Goal: Task Accomplishment & Management: Use online tool/utility

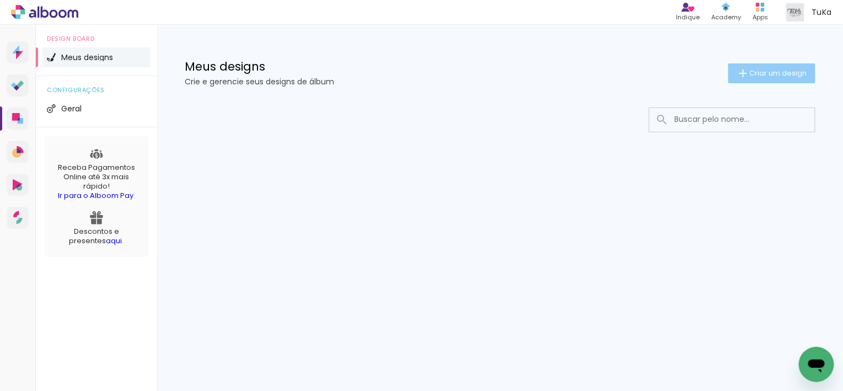
click at [775, 76] on span "Criar um design" at bounding box center [778, 72] width 57 height 7
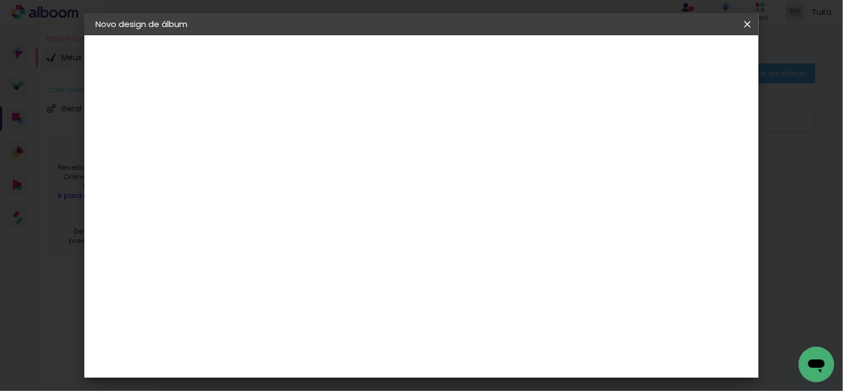
click at [276, 150] on input at bounding box center [276, 147] width 0 height 17
type input "ALICE"
type paper-input "ALICE"
click at [0, 0] on slot "Avançar" at bounding box center [0, 0] width 0 height 0
click at [329, 209] on input at bounding box center [303, 210] width 111 height 14
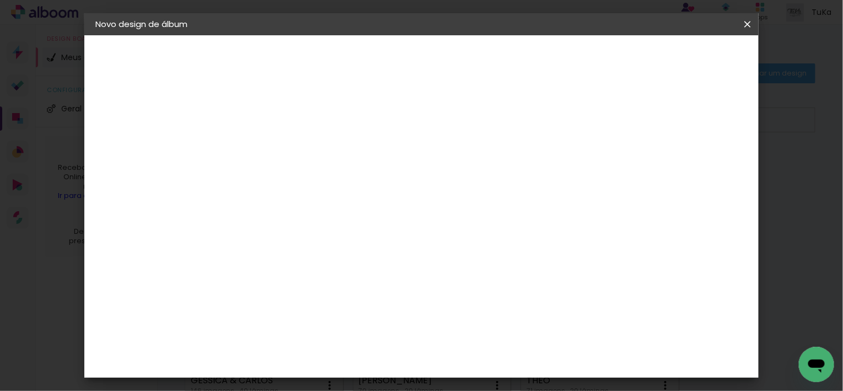
type input "LUI"
type paper-input "LUI"
click at [322, 247] on div "[PERSON_NAME]" at bounding box center [304, 249] width 73 height 9
click at [0, 0] on slot "Avançar" at bounding box center [0, 0] width 0 height 0
click at [319, 184] on input "text" at bounding box center [297, 192] width 43 height 17
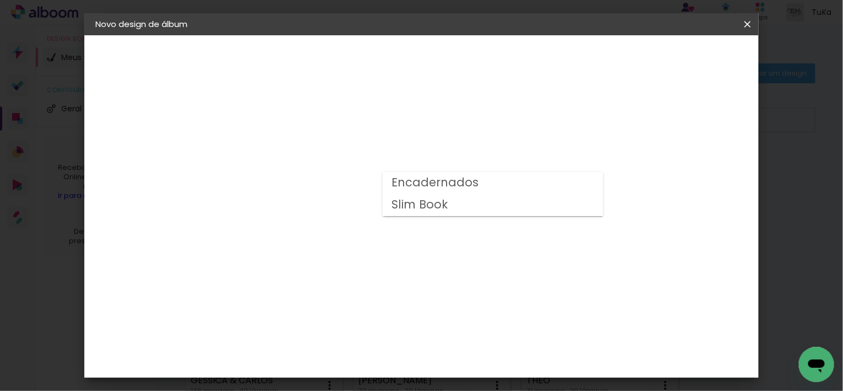
click at [0, 0] on slot "Slim Book" at bounding box center [0, 0] width 0 height 0
type input "Slim Book"
click at [350, 263] on span "20 x 50" at bounding box center [324, 266] width 51 height 23
click at [0, 0] on slot "Avançar" at bounding box center [0, 0] width 0 height 0
click at [618, 51] on paper-button "Iniciar design" at bounding box center [582, 58] width 72 height 19
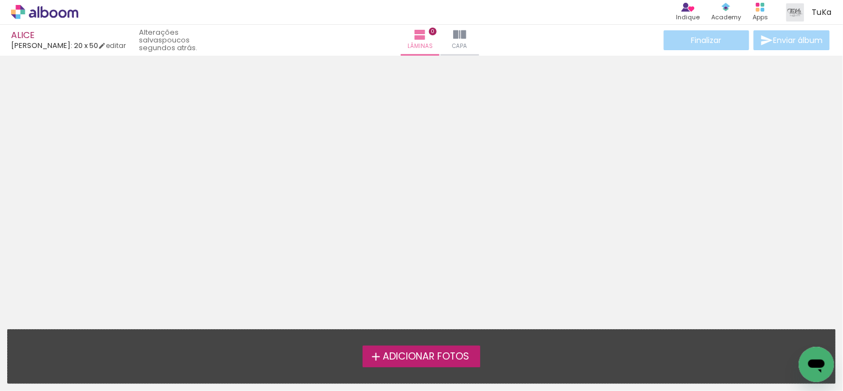
click at [424, 356] on span "Adicionar Fotos" at bounding box center [426, 357] width 87 height 10
click at [0, 0] on input "file" at bounding box center [0, 0] width 0 height 0
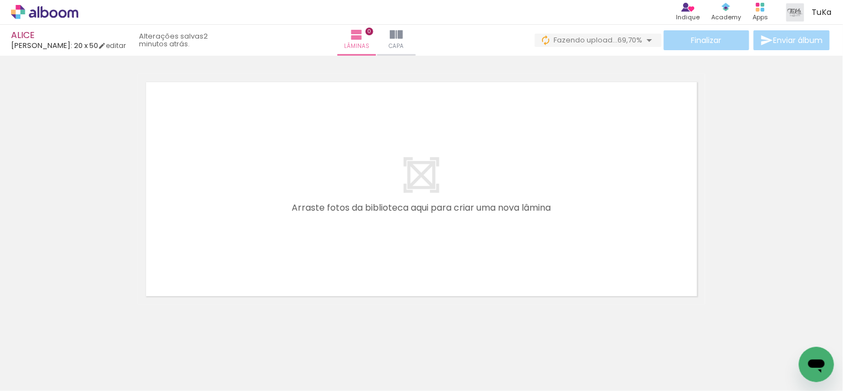
click at [337, 335] on iron-icon at bounding box center [333, 332] width 12 height 12
click at [336, 334] on iron-icon at bounding box center [333, 332] width 12 height 12
click at [397, 335] on iron-icon at bounding box center [395, 332] width 12 height 12
click at [585, 332] on iron-icon at bounding box center [580, 332] width 12 height 12
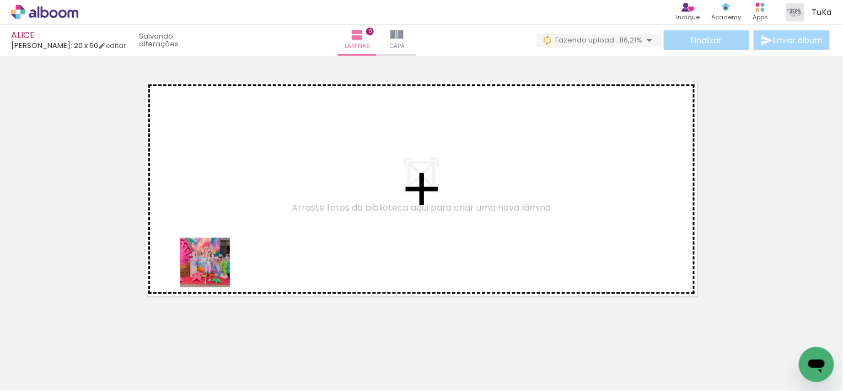
drag, startPoint x: 119, startPoint y: 358, endPoint x: 222, endPoint y: 262, distance: 141.2
click at [223, 262] on quentale-workspace at bounding box center [421, 195] width 843 height 391
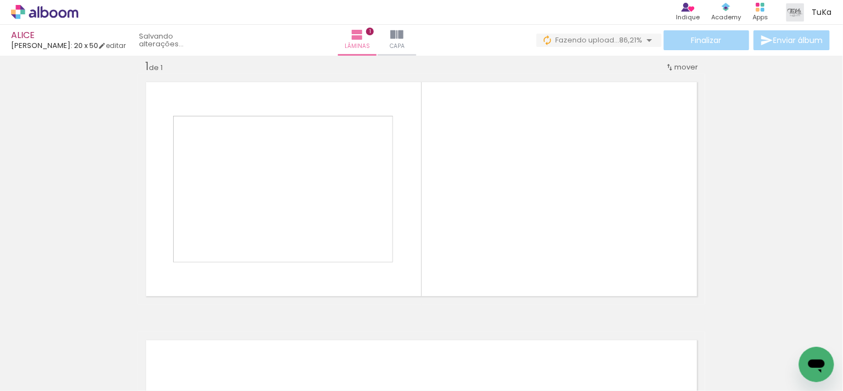
scroll to position [14, 0]
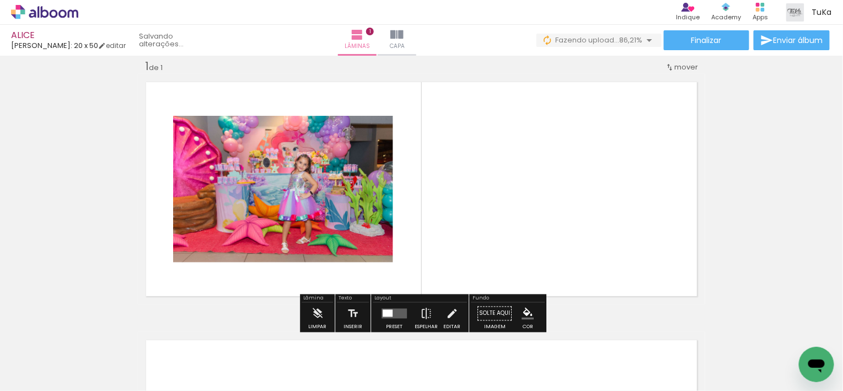
click at [57, 357] on iron-icon at bounding box center [56, 357] width 9 height 9
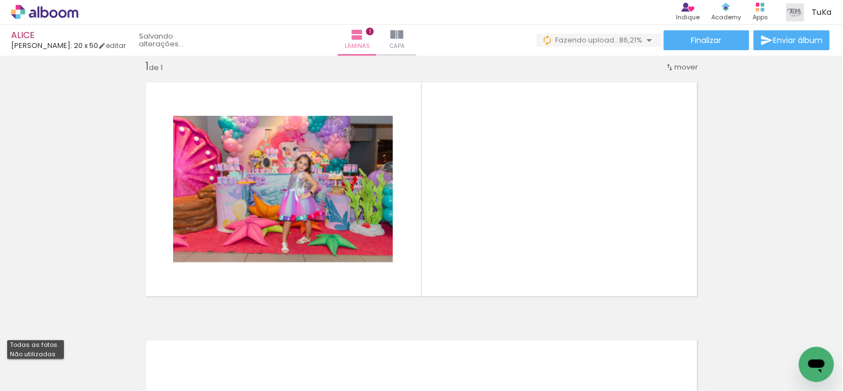
click at [0, 0] on slot "Não utilizadas" at bounding box center [0, 0] width 0 height 0
type input "Não utilizadas"
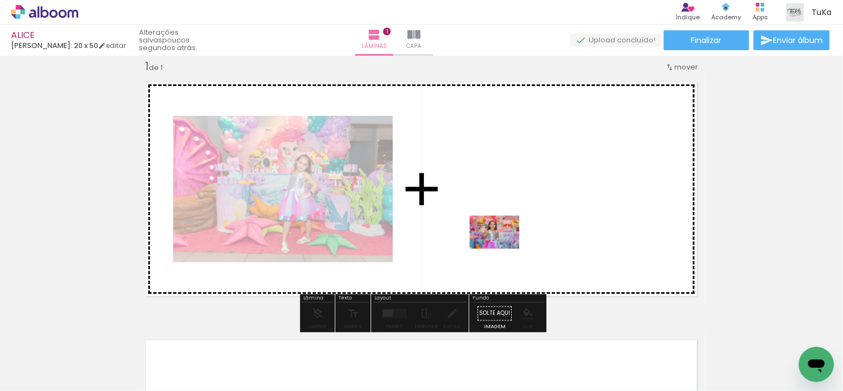
drag, startPoint x: 215, startPoint y: 323, endPoint x: 503, endPoint y: 249, distance: 297.2
click at [503, 249] on quentale-workspace at bounding box center [421, 195] width 843 height 391
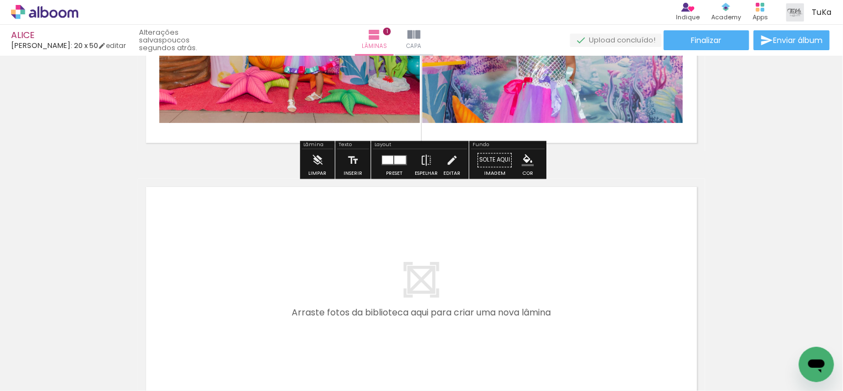
scroll to position [168, 0]
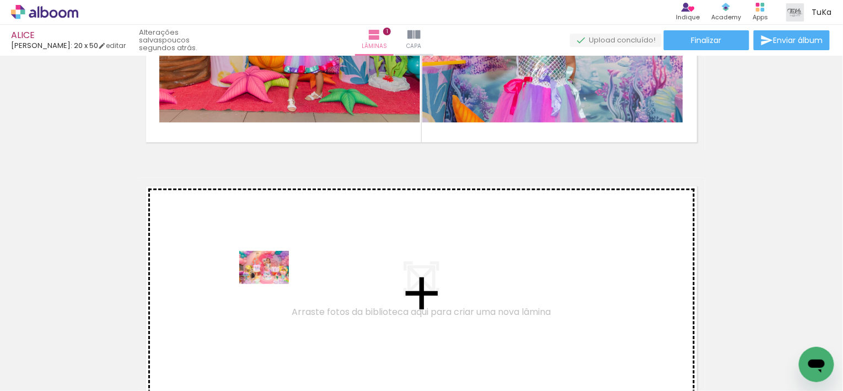
drag, startPoint x: 240, startPoint y: 357, endPoint x: 272, endPoint y: 284, distance: 80.0
click at [272, 284] on quentale-workspace at bounding box center [421, 195] width 843 height 391
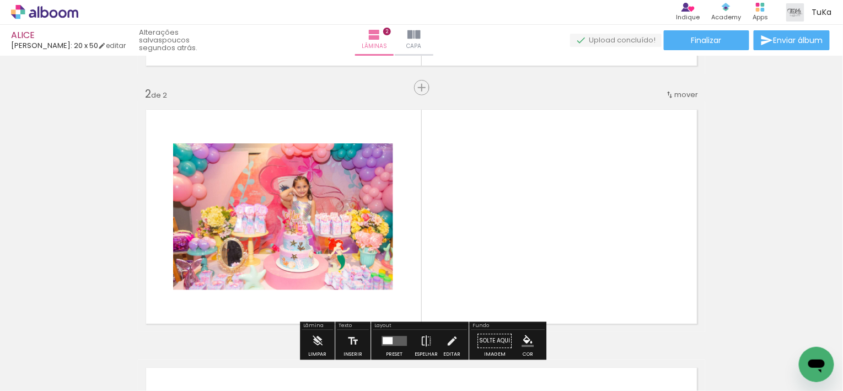
scroll to position [272, 0]
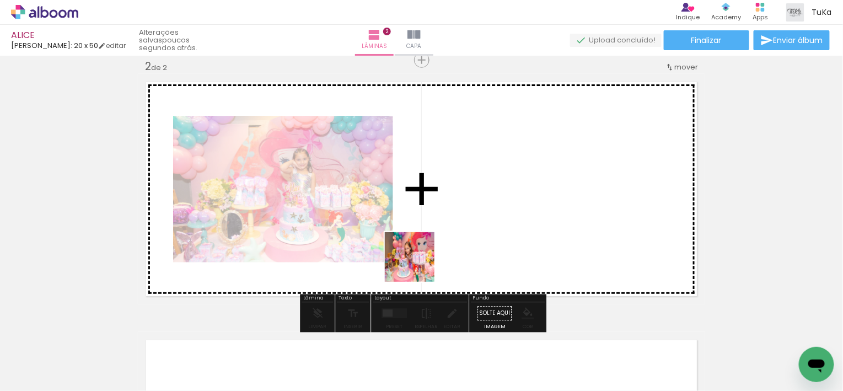
click at [463, 245] on quentale-workspace at bounding box center [421, 195] width 843 height 391
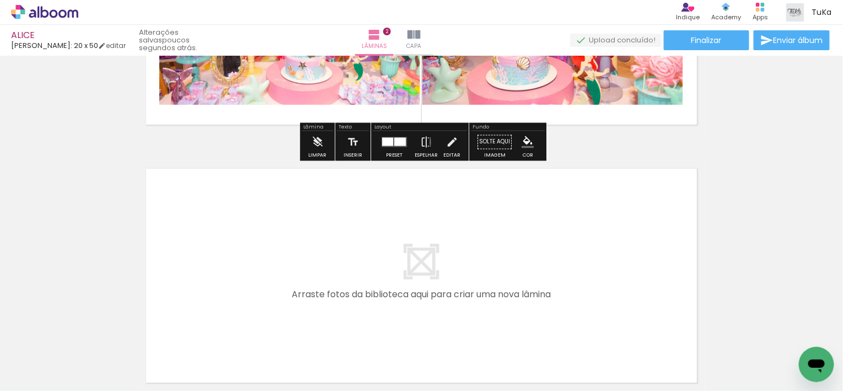
scroll to position [0, 0]
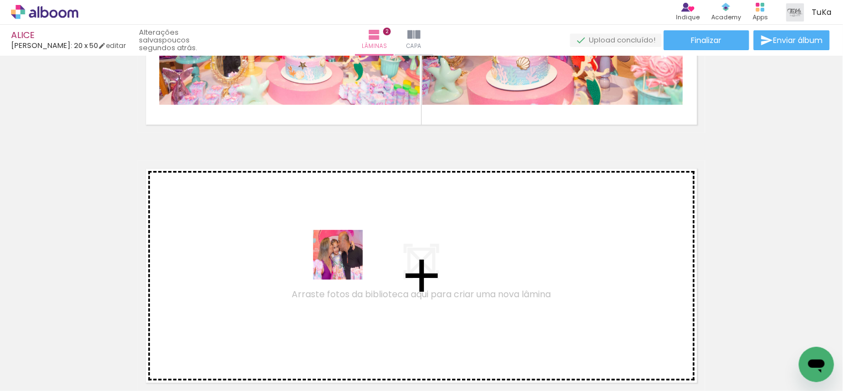
click at [346, 263] on quentale-workspace at bounding box center [421, 195] width 843 height 391
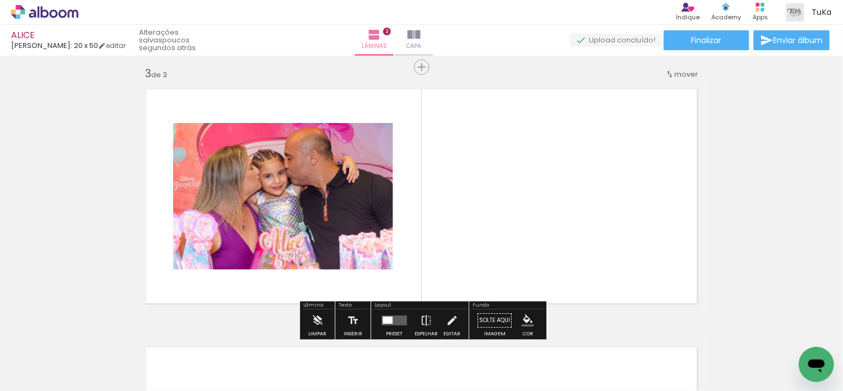
scroll to position [530, 0]
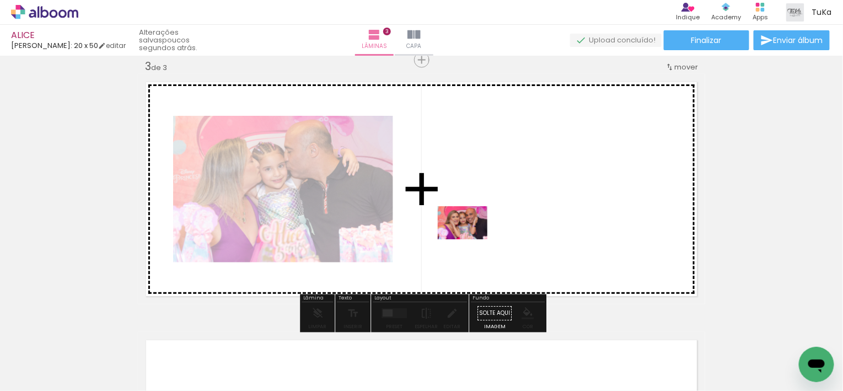
click at [471, 239] on quentale-workspace at bounding box center [421, 195] width 843 height 391
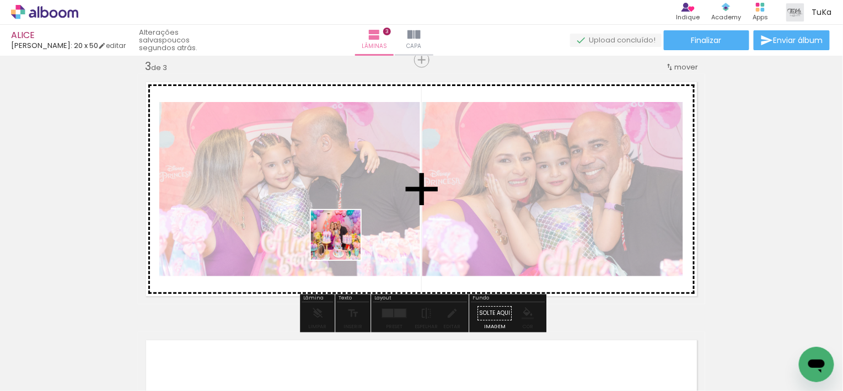
drag, startPoint x: 306, startPoint y: 343, endPoint x: 344, endPoint y: 254, distance: 97.6
click at [345, 243] on quentale-workspace at bounding box center [421, 195] width 843 height 391
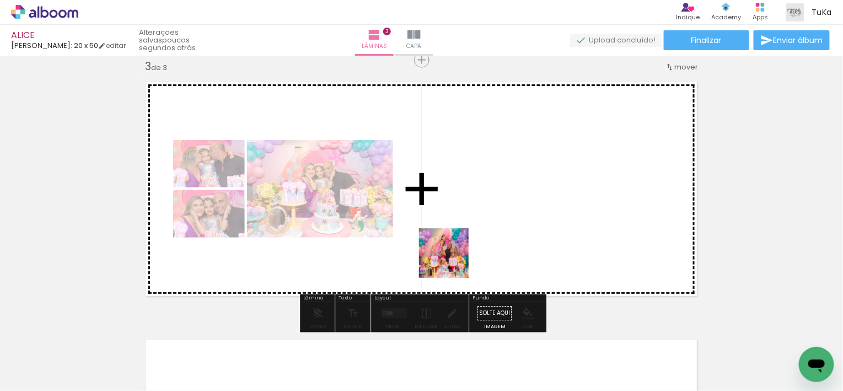
drag, startPoint x: 414, startPoint y: 286, endPoint x: 453, endPoint y: 261, distance: 45.9
click at [453, 261] on quentale-workspace at bounding box center [421, 195] width 843 height 391
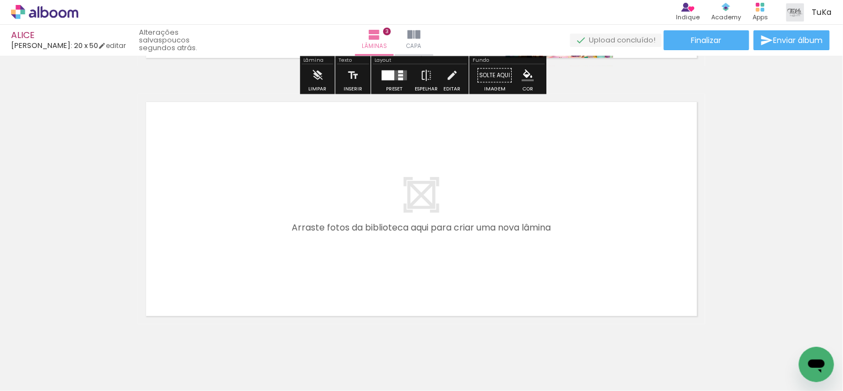
scroll to position [768, 0]
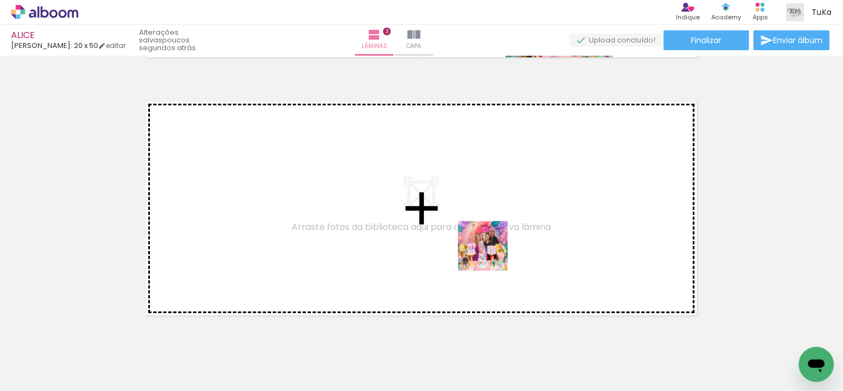
click at [490, 254] on quentale-workspace at bounding box center [421, 195] width 843 height 391
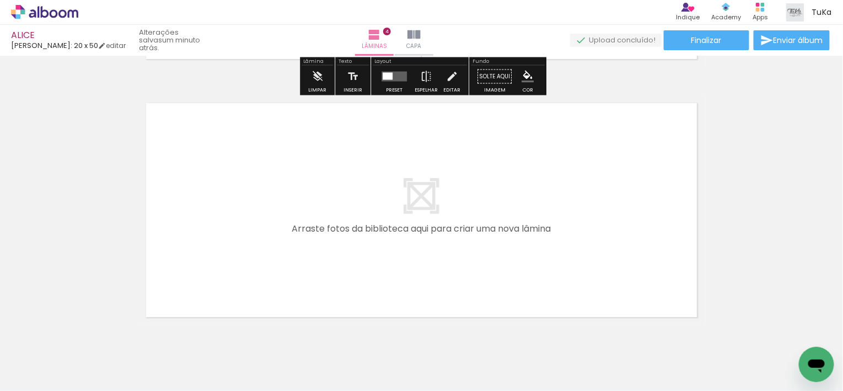
scroll to position [1067, 0]
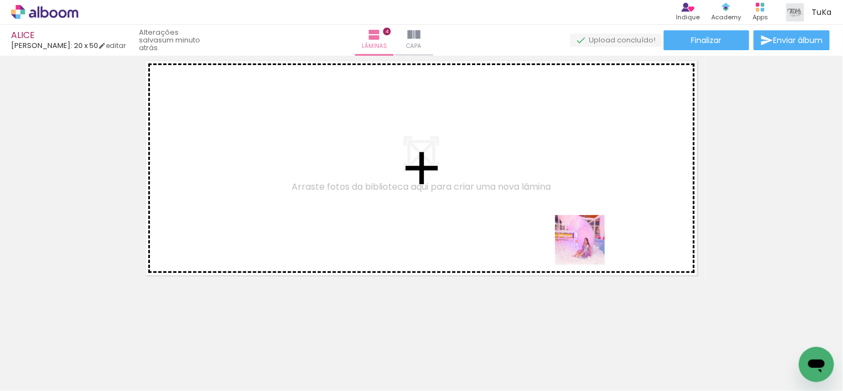
drag, startPoint x: 591, startPoint y: 262, endPoint x: 595, endPoint y: 248, distance: 15.0
click at [586, 236] on quentale-workspace at bounding box center [421, 195] width 843 height 391
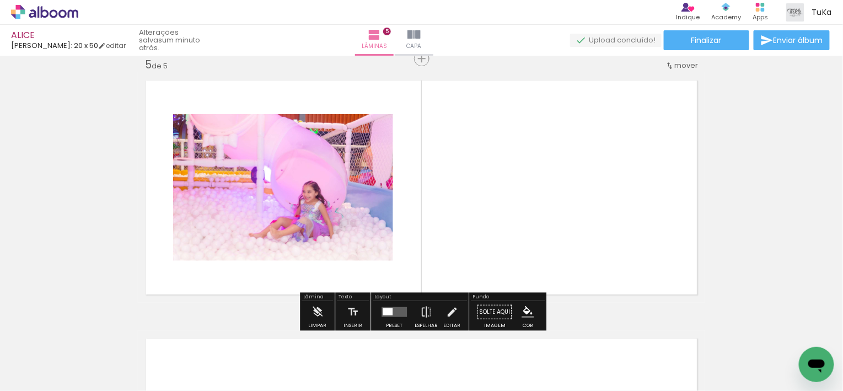
scroll to position [1046, 0]
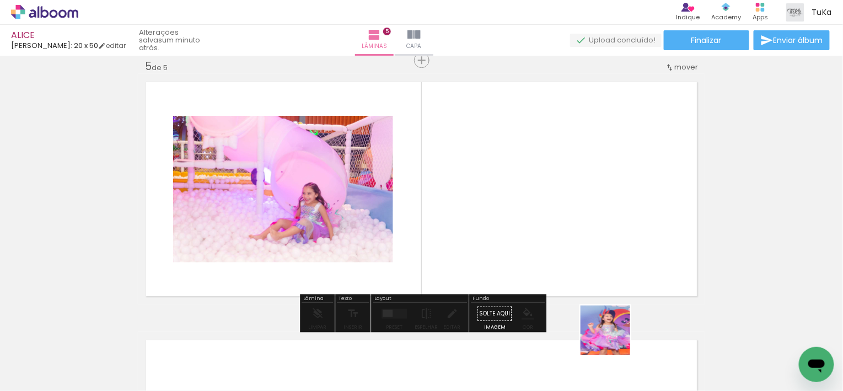
drag, startPoint x: 613, startPoint y: 338, endPoint x: 602, endPoint y: 266, distance: 73.6
click at [601, 262] on quentale-workspace at bounding box center [421, 195] width 843 height 391
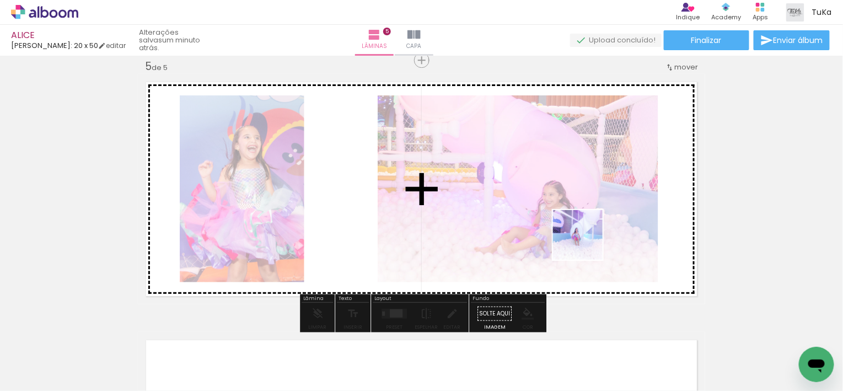
drag, startPoint x: 617, startPoint y: 334, endPoint x: 582, endPoint y: 233, distance: 107.2
click at [582, 233] on quentale-workspace at bounding box center [421, 195] width 843 height 391
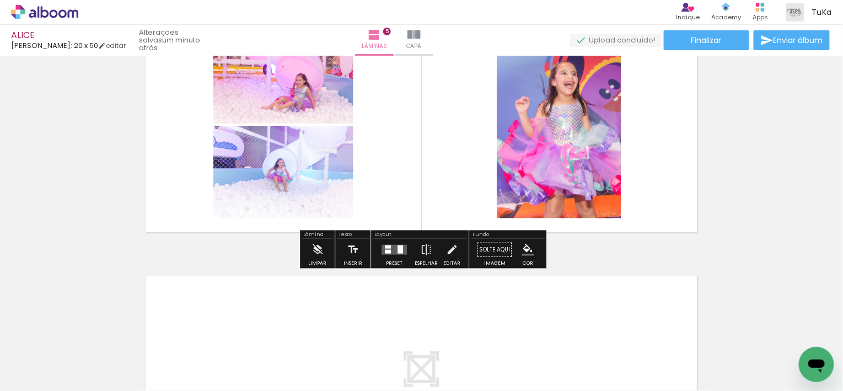
scroll to position [1111, 0]
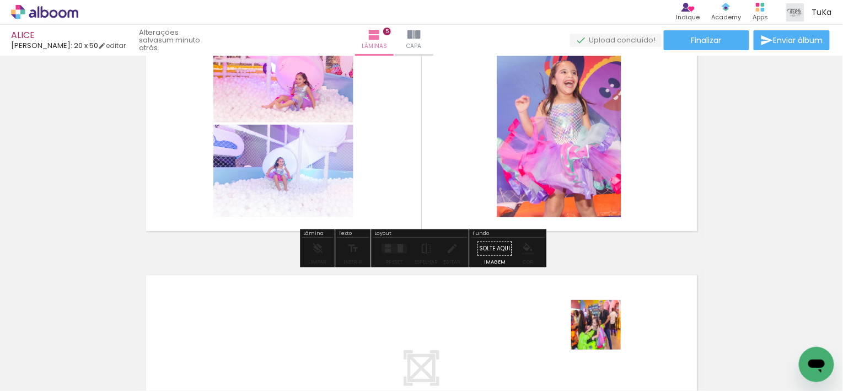
drag, startPoint x: 604, startPoint y: 333, endPoint x: 601, endPoint y: 312, distance: 21.1
click at [601, 312] on quentale-workspace at bounding box center [421, 195] width 843 height 391
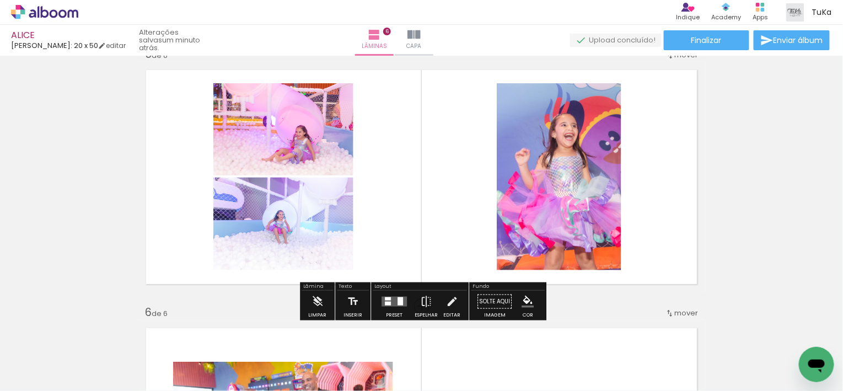
scroll to position [1060, 0]
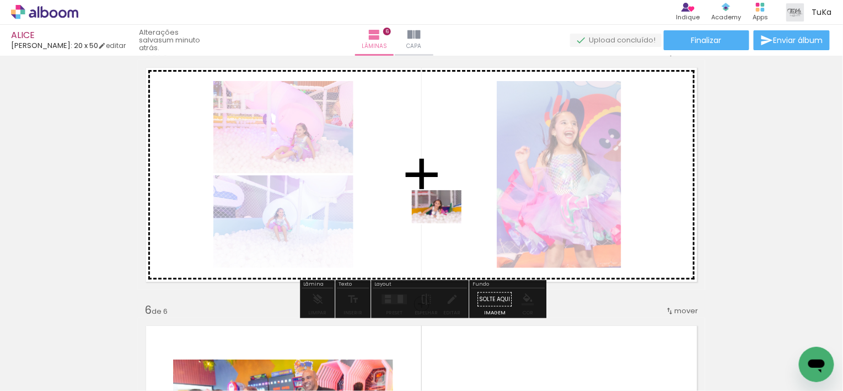
drag, startPoint x: 617, startPoint y: 359, endPoint x: 445, endPoint y: 223, distance: 219.4
click at [445, 223] on quentale-workspace at bounding box center [421, 195] width 843 height 391
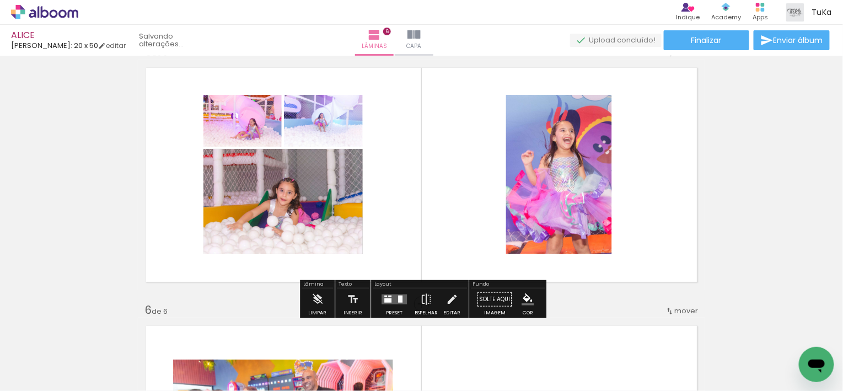
scroll to position [0, 176]
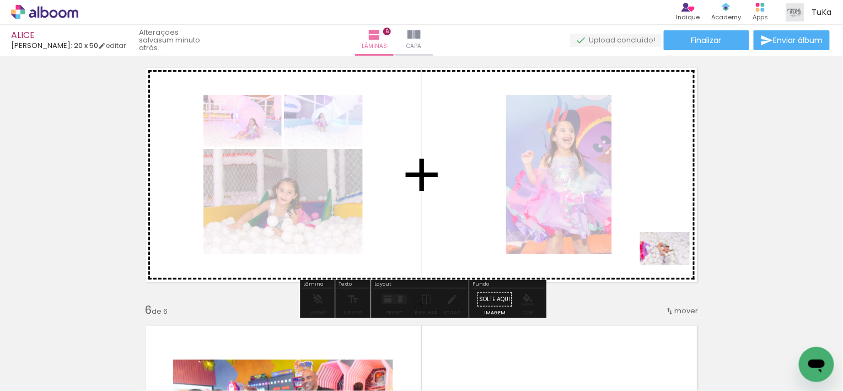
drag, startPoint x: 681, startPoint y: 303, endPoint x: 673, endPoint y: 262, distance: 41.5
click at [672, 261] on quentale-workspace at bounding box center [421, 195] width 843 height 391
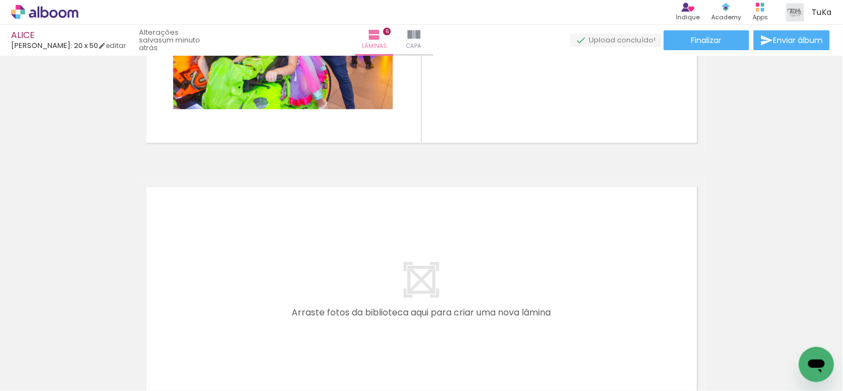
scroll to position [1583, 0]
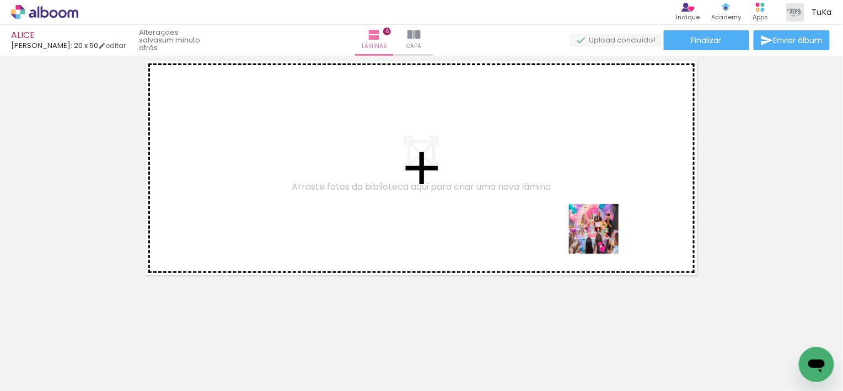
drag, startPoint x: 675, startPoint y: 277, endPoint x: 620, endPoint y: 252, distance: 59.9
click at [589, 230] on quentale-workspace at bounding box center [421, 195] width 843 height 391
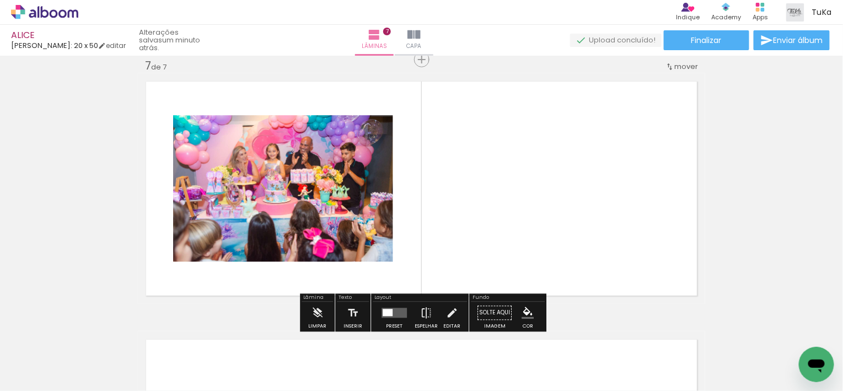
scroll to position [1562, 0]
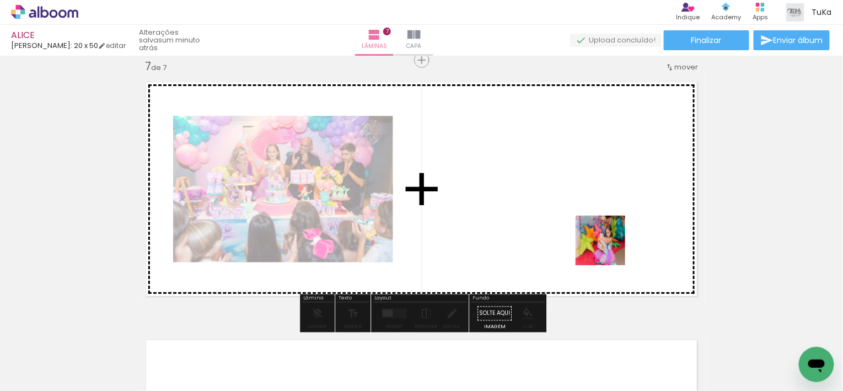
click at [605, 246] on quentale-workspace at bounding box center [421, 195] width 843 height 391
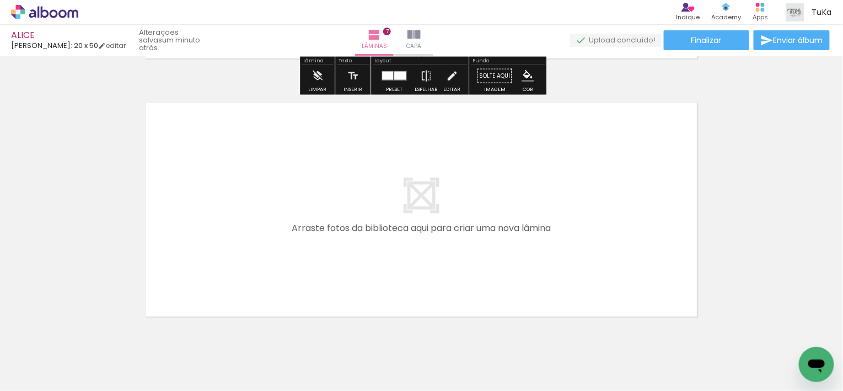
scroll to position [1840, 0]
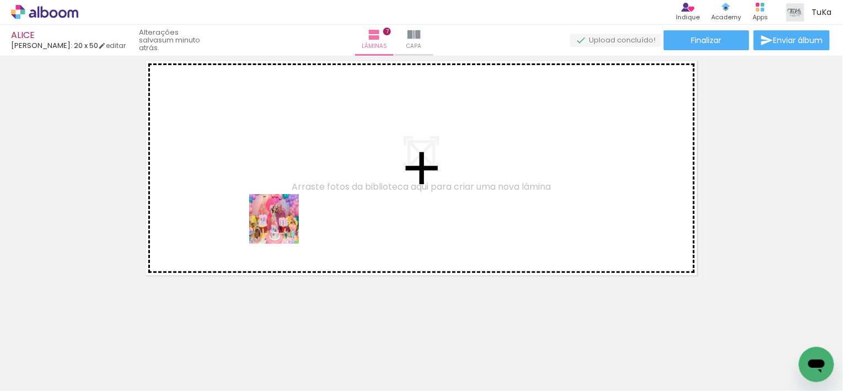
drag, startPoint x: 260, startPoint y: 289, endPoint x: 293, endPoint y: 209, distance: 87.0
click at [287, 206] on quentale-workspace at bounding box center [421, 195] width 843 height 391
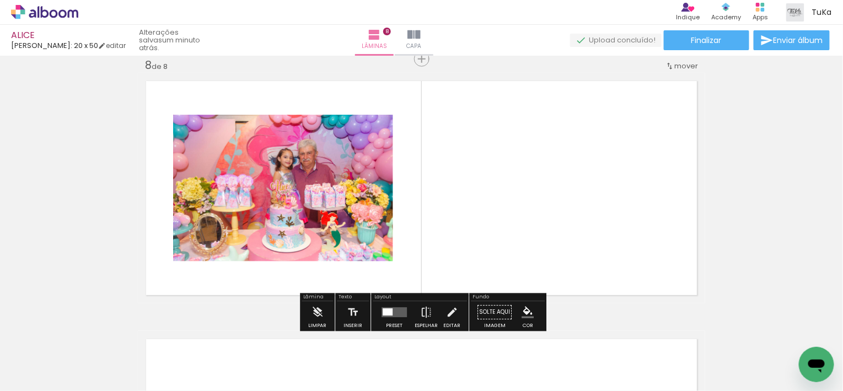
scroll to position [1820, 0]
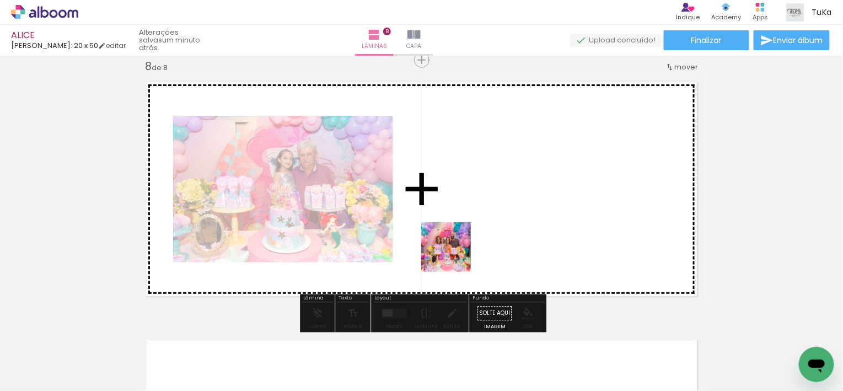
drag, startPoint x: 372, startPoint y: 363, endPoint x: 457, endPoint y: 250, distance: 141.7
click at [457, 250] on quentale-workspace at bounding box center [421, 195] width 843 height 391
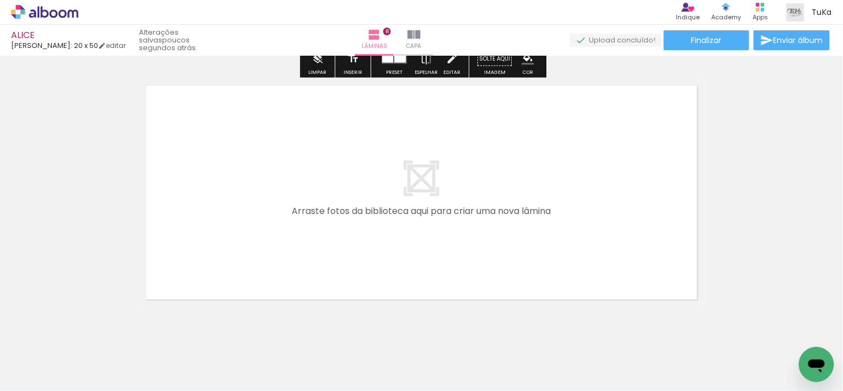
scroll to position [2098, 0]
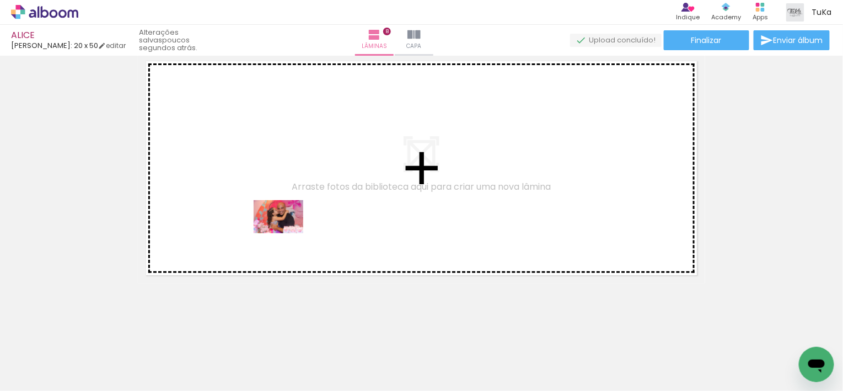
drag, startPoint x: 249, startPoint y: 347, endPoint x: 304, endPoint y: 281, distance: 86.1
click at [287, 233] on quentale-workspace at bounding box center [421, 195] width 843 height 391
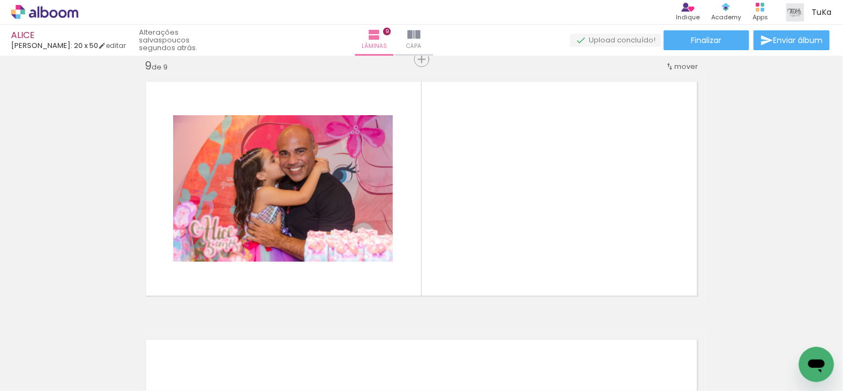
scroll to position [2077, 0]
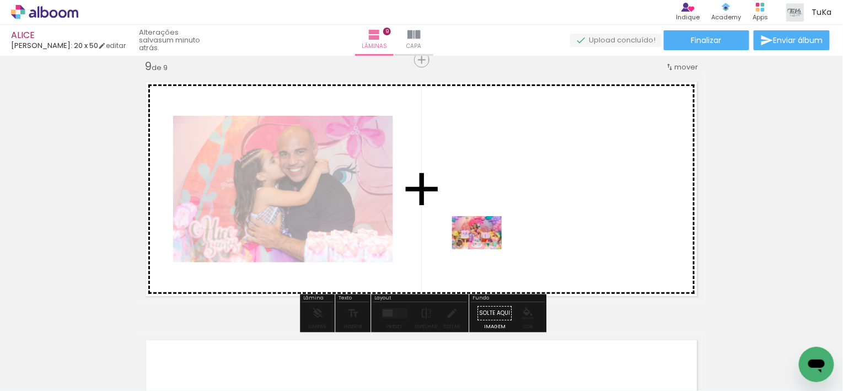
drag, startPoint x: 245, startPoint y: 364, endPoint x: 485, endPoint y: 249, distance: 266.3
click at [485, 249] on quentale-workspace at bounding box center [421, 195] width 843 height 391
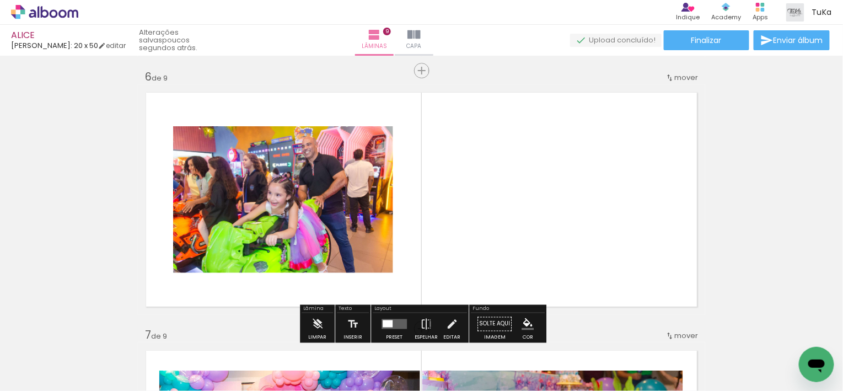
scroll to position [1293, 0]
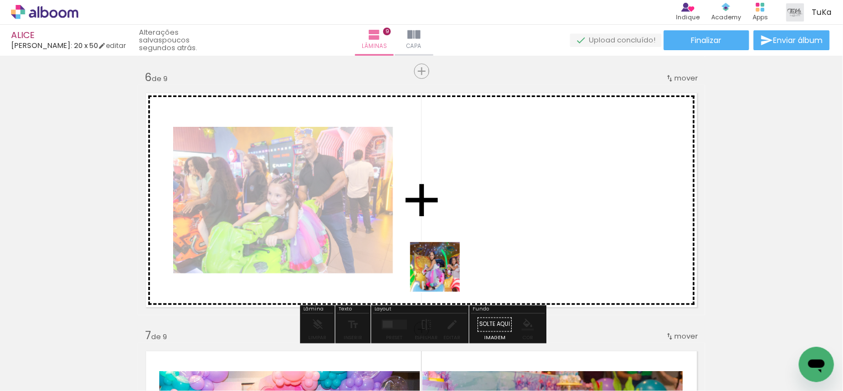
drag, startPoint x: 367, startPoint y: 359, endPoint x: 484, endPoint y: 239, distance: 168.0
click at [484, 239] on quentale-workspace at bounding box center [421, 195] width 843 height 391
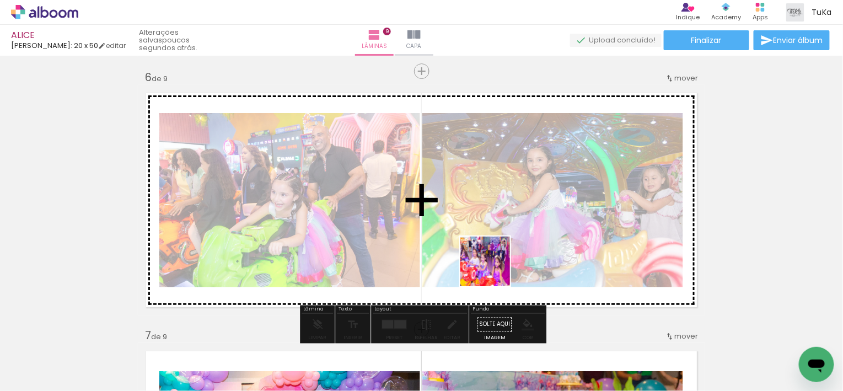
drag, startPoint x: 483, startPoint y: 341, endPoint x: 492, endPoint y: 275, distance: 67.3
click at [495, 259] on quentale-workspace at bounding box center [421, 195] width 843 height 391
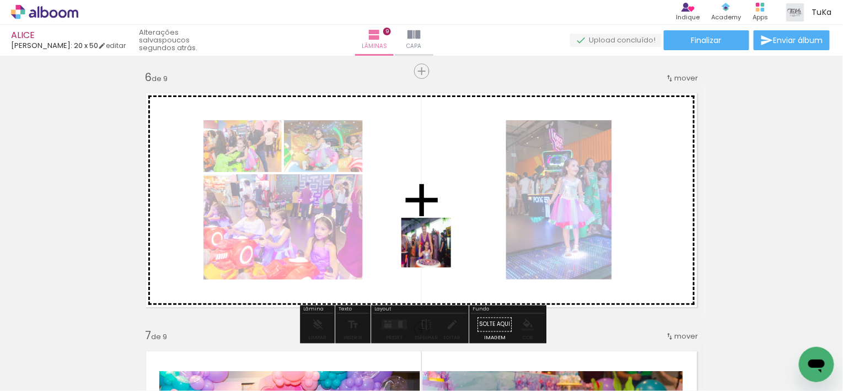
drag, startPoint x: 370, startPoint y: 363, endPoint x: 438, endPoint y: 244, distance: 137.8
click at [438, 244] on quentale-workspace at bounding box center [421, 195] width 843 height 391
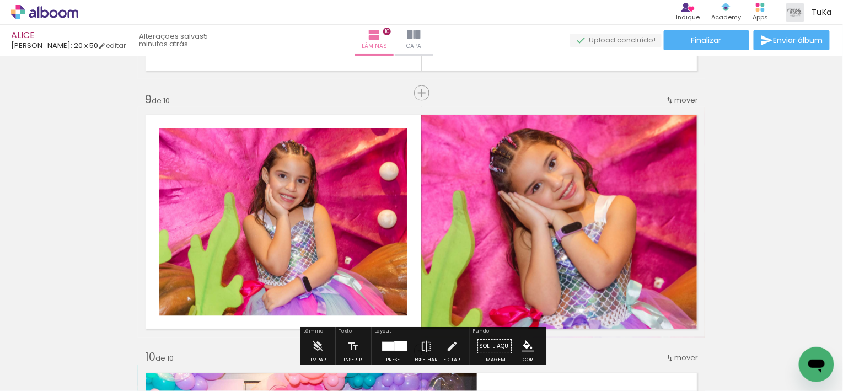
scroll to position [5153, 0]
click at [685, 101] on span "mover" at bounding box center [686, 100] width 24 height 10
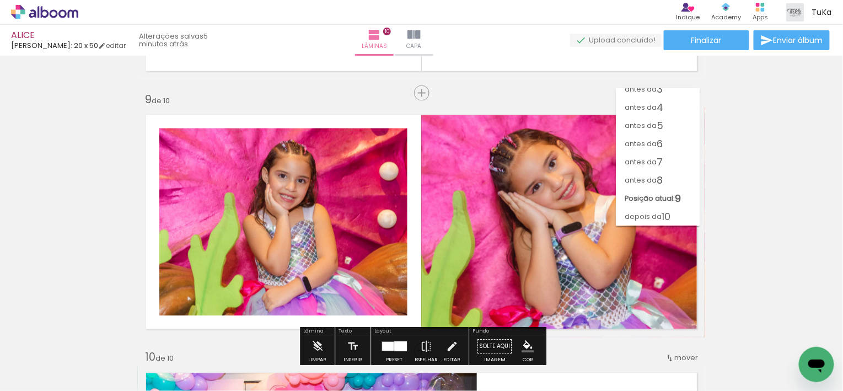
scroll to position [0, 0]
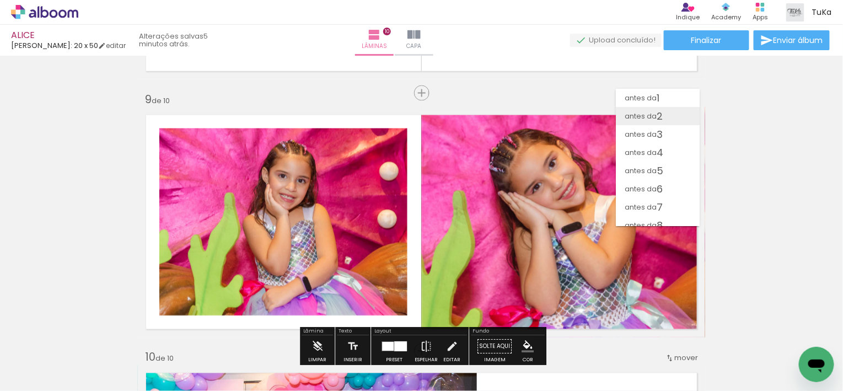
click at [681, 121] on paper-item "antes da 2" at bounding box center [658, 116] width 84 height 18
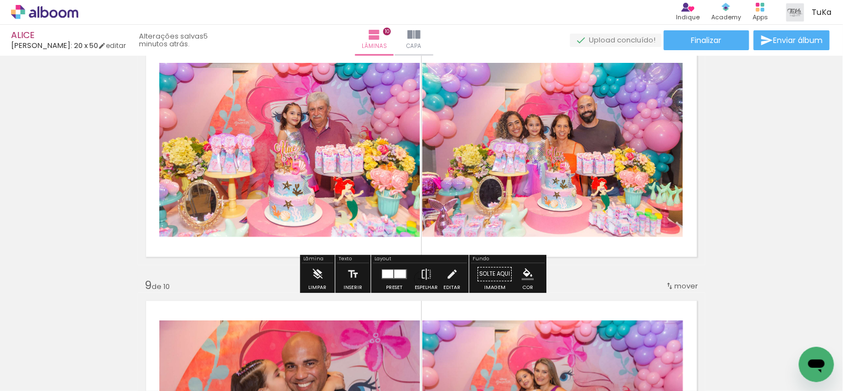
scroll to position [1861, 0]
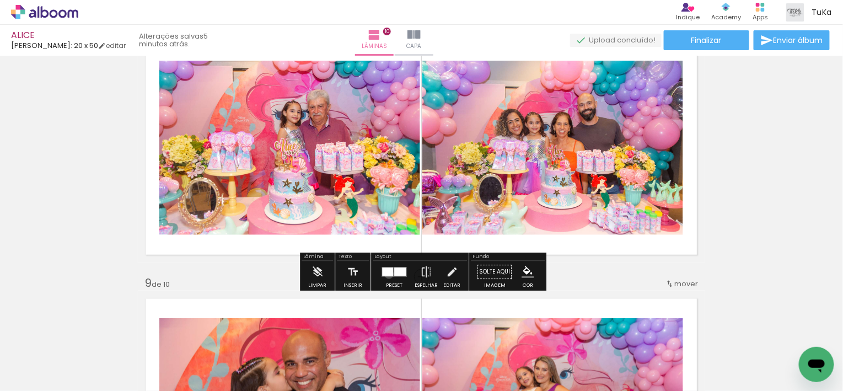
drag, startPoint x: 386, startPoint y: 273, endPoint x: 397, endPoint y: 275, distance: 11.1
click at [386, 273] on div at bounding box center [387, 272] width 11 height 8
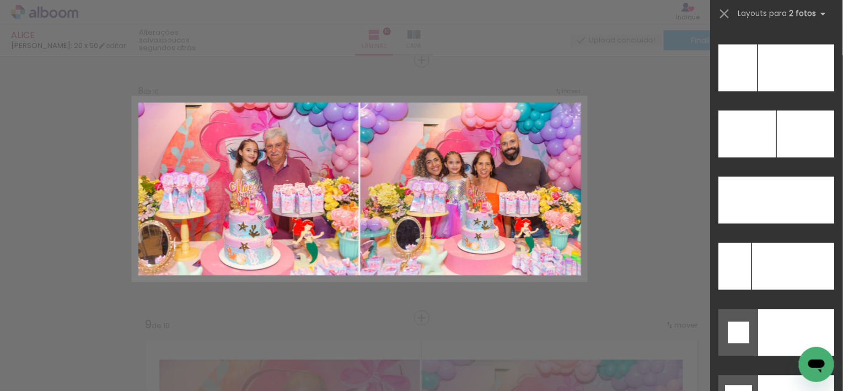
scroll to position [4949, 0]
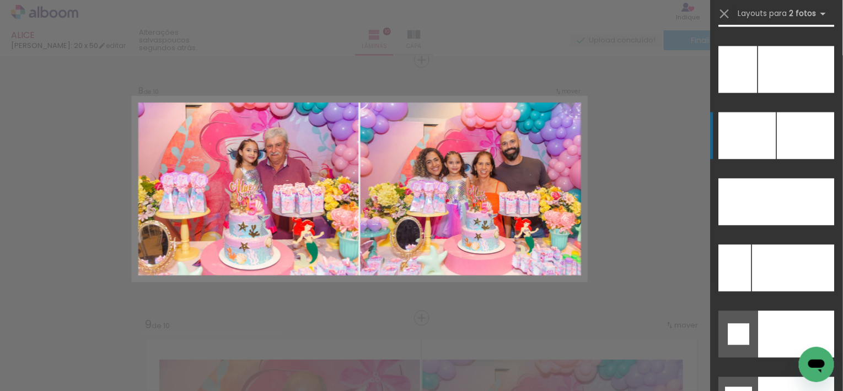
click at [789, 130] on div at bounding box center [805, 135] width 57 height 47
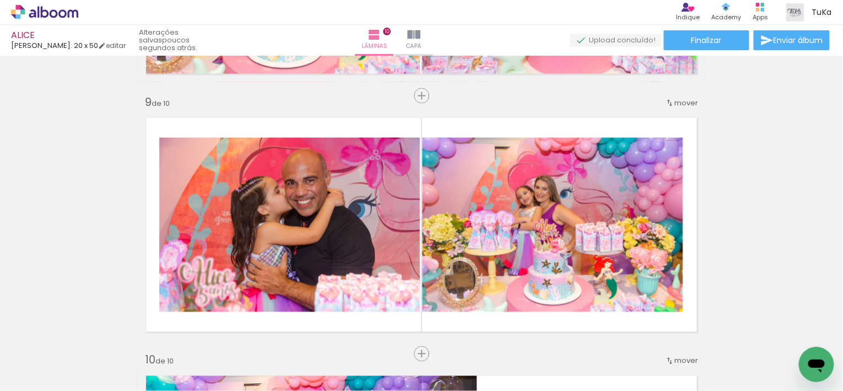
scroll to position [2031, 0]
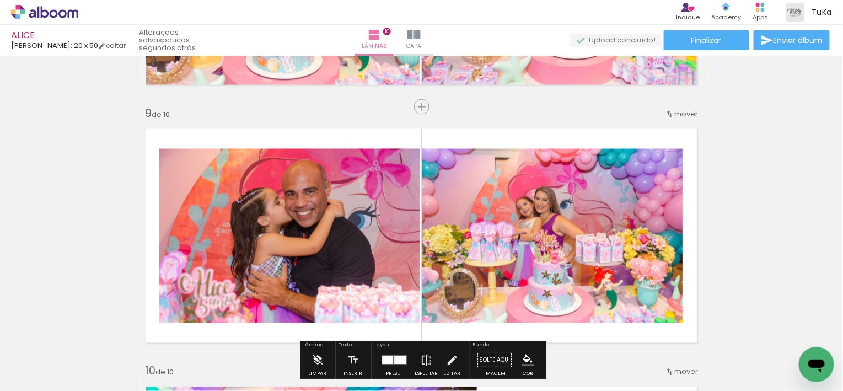
click at [676, 114] on span "mover" at bounding box center [686, 114] width 24 height 10
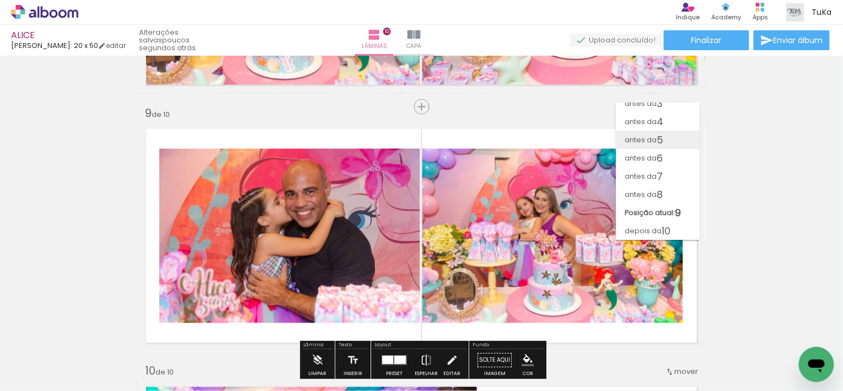
click at [673, 144] on paper-item "antes da 5" at bounding box center [658, 140] width 84 height 18
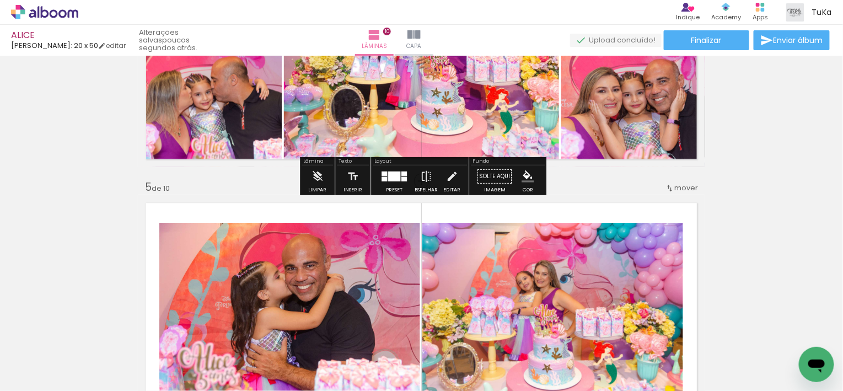
scroll to position [911, 0]
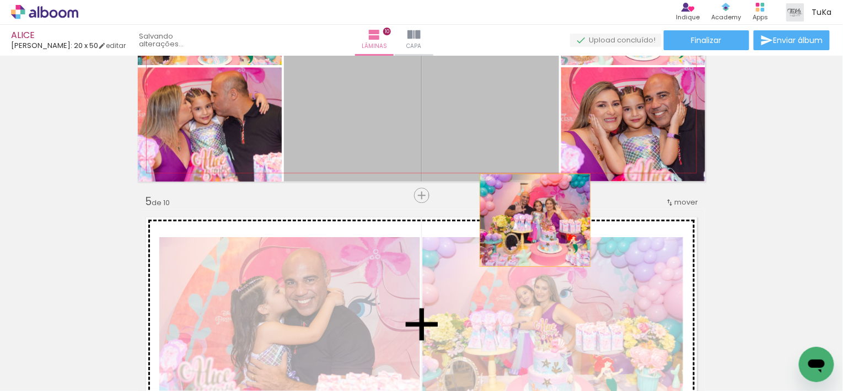
drag, startPoint x: 514, startPoint y: 130, endPoint x: 535, endPoint y: 219, distance: 92.4
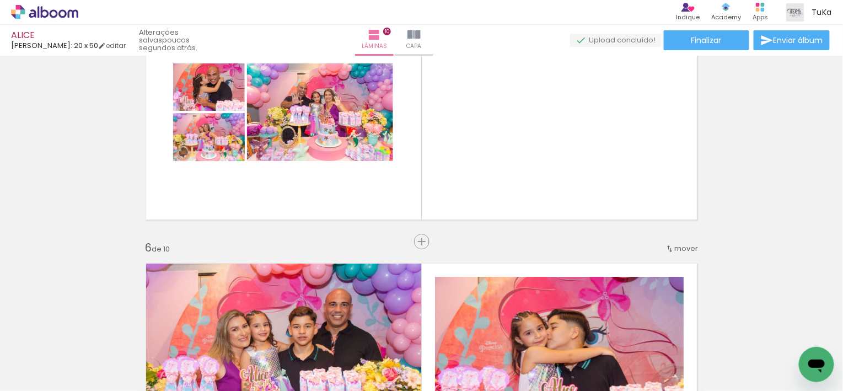
scroll to position [1128, 0]
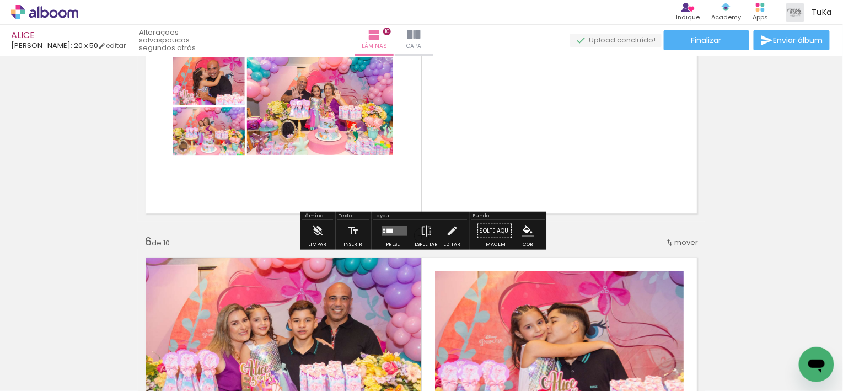
click at [393, 232] on quentale-layouter at bounding box center [393, 231] width 25 height 10
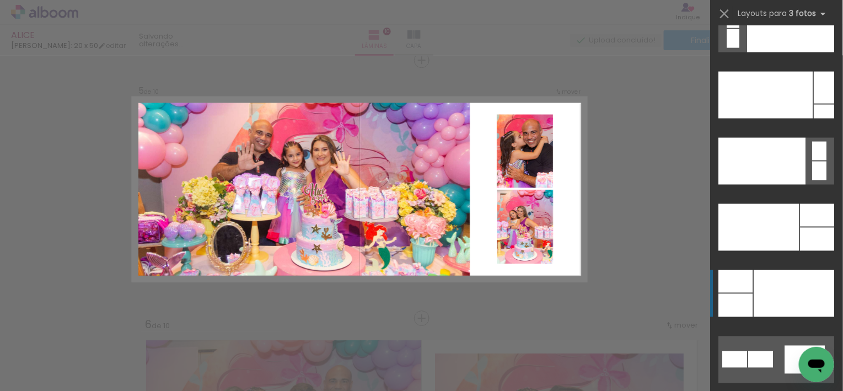
scroll to position [13185, 0]
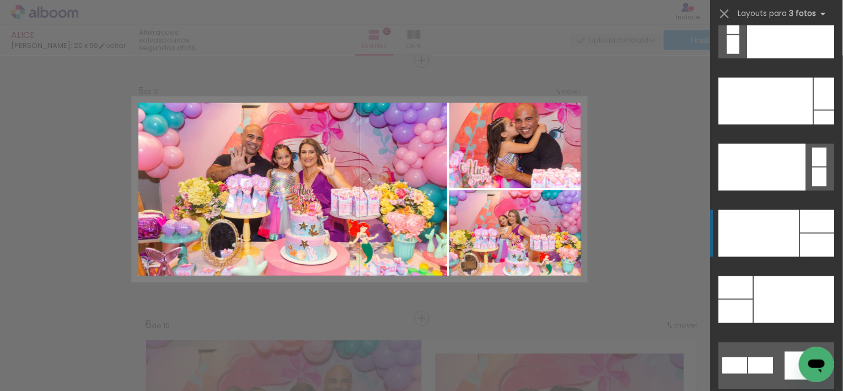
click at [796, 235] on div at bounding box center [759, 233] width 80 height 47
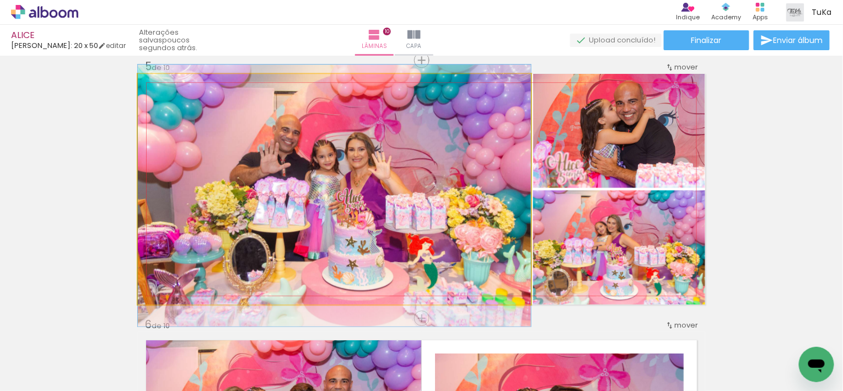
drag, startPoint x: 449, startPoint y: 236, endPoint x: 451, endPoint y: 243, distance: 7.2
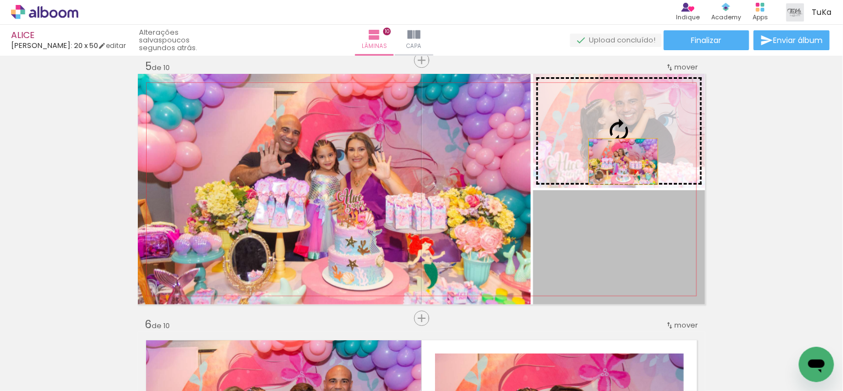
drag, startPoint x: 634, startPoint y: 259, endPoint x: 623, endPoint y: 159, distance: 99.8
click at [0, 0] on slot at bounding box center [0, 0] width 0 height 0
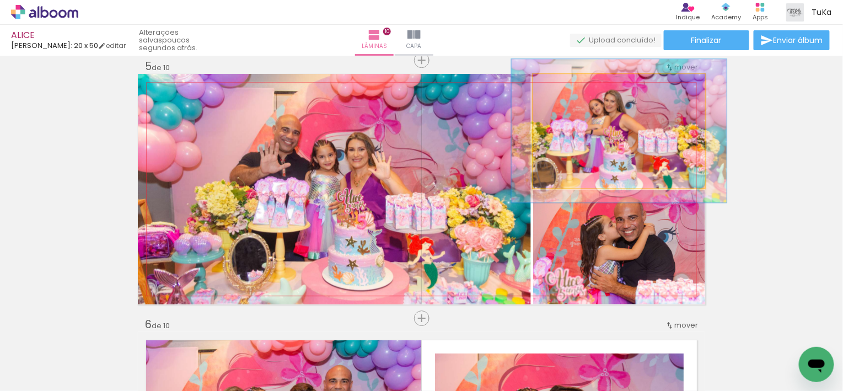
drag, startPoint x: 558, startPoint y: 84, endPoint x: 567, endPoint y: 84, distance: 9.4
type paper-slider "125"
click at [567, 84] on div at bounding box center [568, 85] width 10 height 10
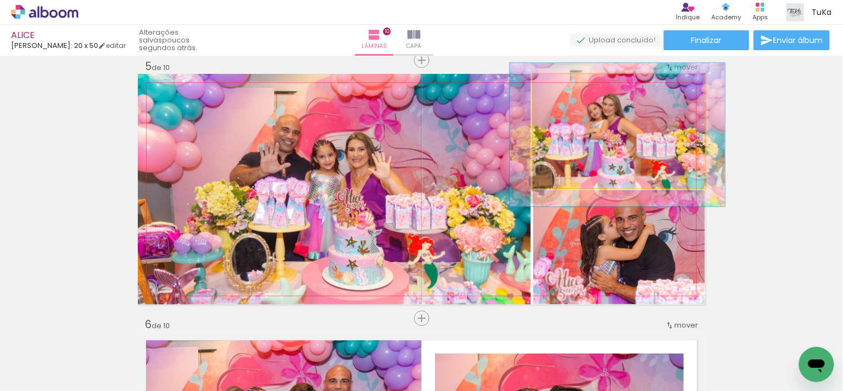
click at [670, 138] on div at bounding box center [617, 134] width 215 height 143
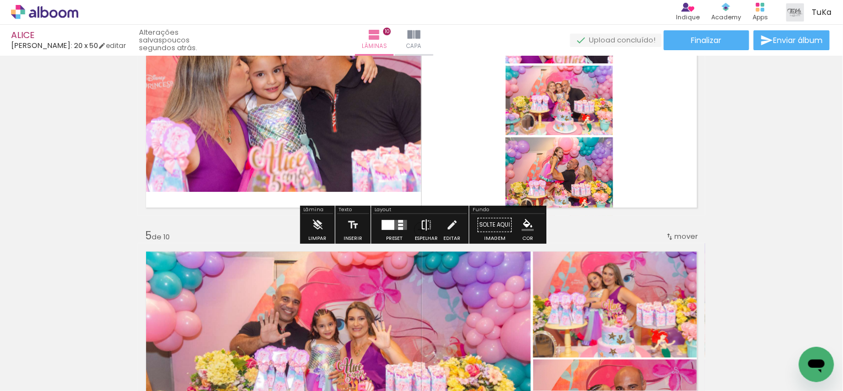
scroll to position [877, 0]
click at [395, 222] on quentale-layouter at bounding box center [393, 224] width 25 height 10
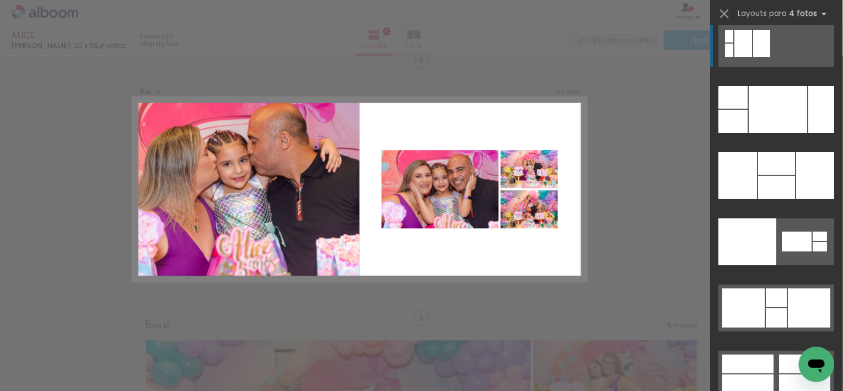
scroll to position [22435, 0]
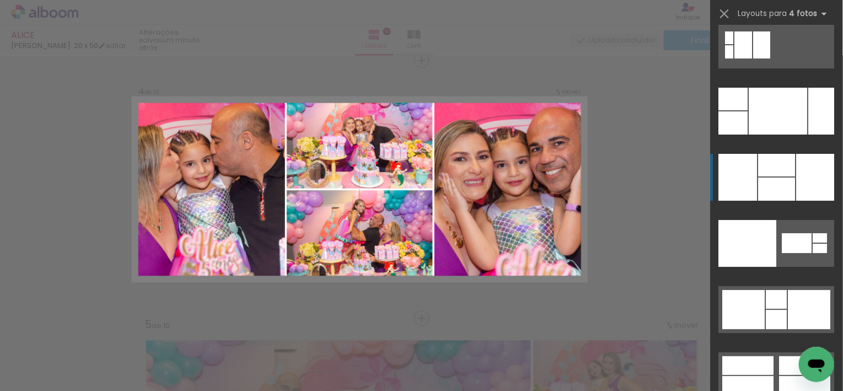
click at [785, 189] on div at bounding box center [776, 188] width 37 height 23
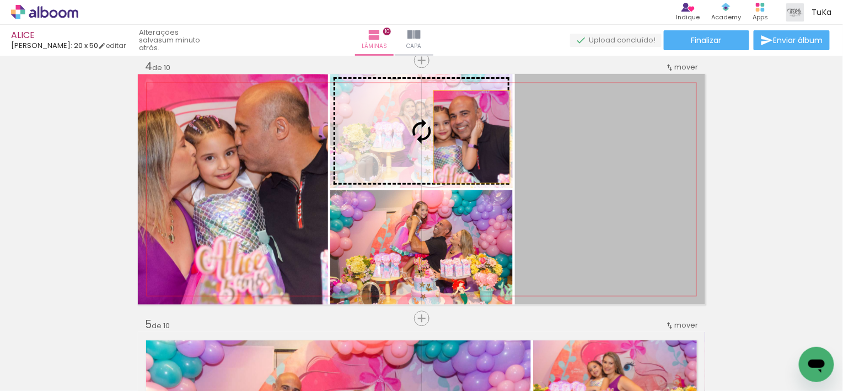
drag, startPoint x: 634, startPoint y: 201, endPoint x: 467, endPoint y: 134, distance: 179.3
click at [0, 0] on slot at bounding box center [0, 0] width 0 height 0
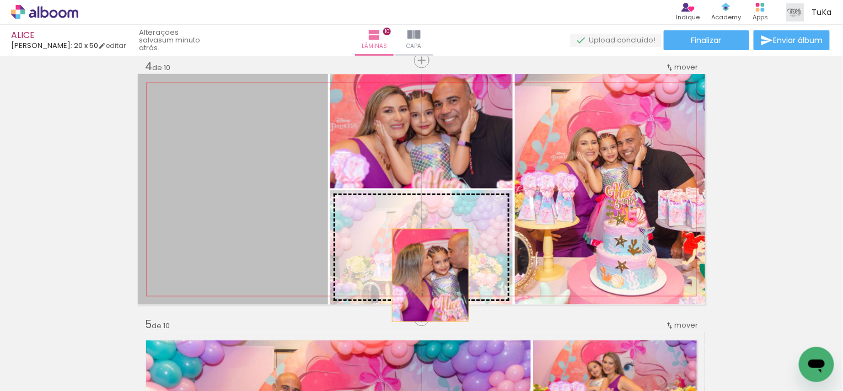
drag, startPoint x: 275, startPoint y: 246, endPoint x: 430, endPoint y: 274, distance: 158.0
click at [0, 0] on slot at bounding box center [0, 0] width 0 height 0
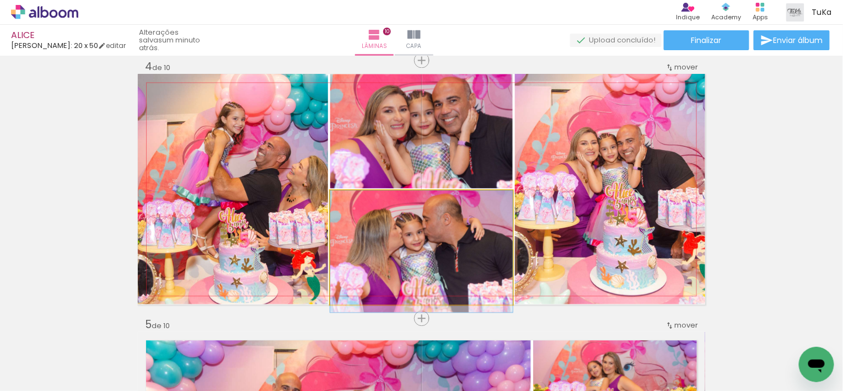
drag, startPoint x: 461, startPoint y: 266, endPoint x: 461, endPoint y: 271, distance: 5.5
click at [461, 273] on div at bounding box center [421, 251] width 182 height 122
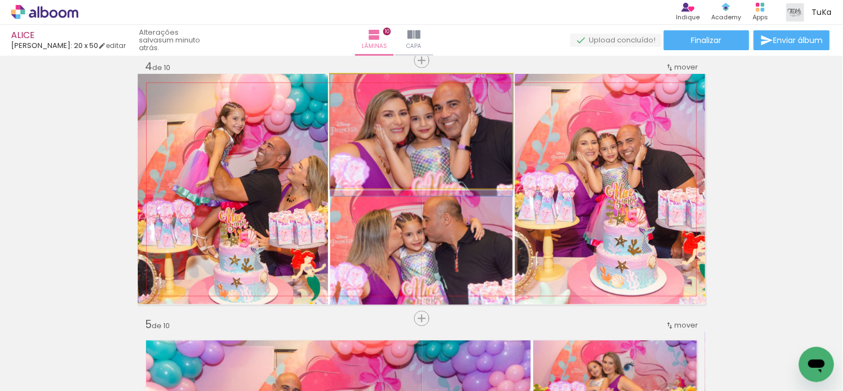
drag, startPoint x: 477, startPoint y: 168, endPoint x: 481, endPoint y: 189, distance: 21.3
click at [479, 187] on div at bounding box center [421, 135] width 182 height 122
click at [480, 159] on div at bounding box center [421, 135] width 182 height 122
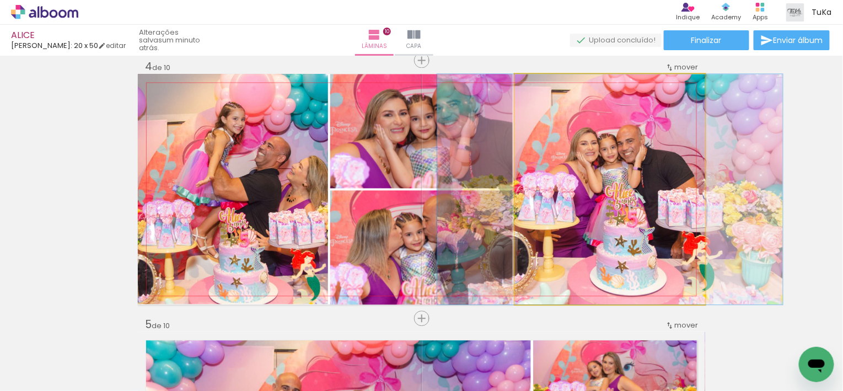
click at [615, 232] on quentale-photo at bounding box center [610, 189] width 190 height 230
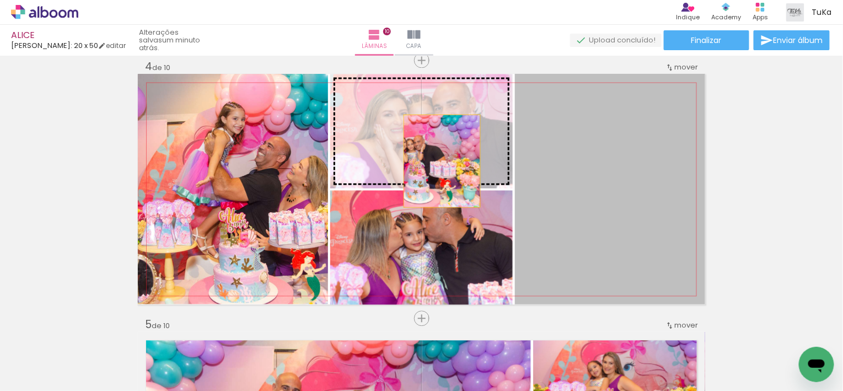
drag, startPoint x: 623, startPoint y: 237, endPoint x: 437, endPoint y: 159, distance: 202.1
click at [0, 0] on slot at bounding box center [0, 0] width 0 height 0
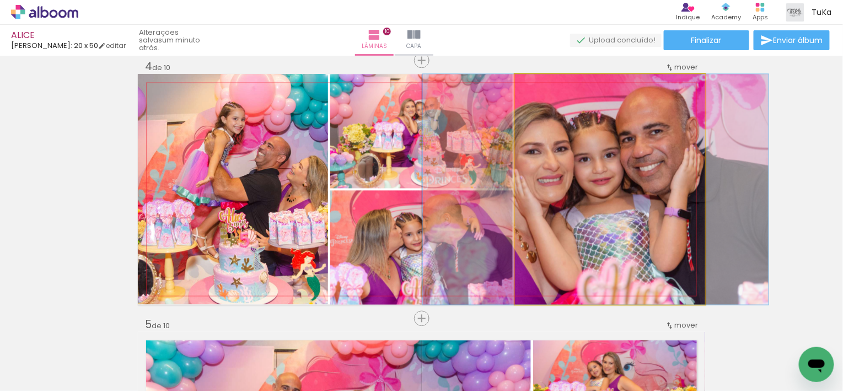
drag, startPoint x: 606, startPoint y: 256, endPoint x: 593, endPoint y: 266, distance: 17.0
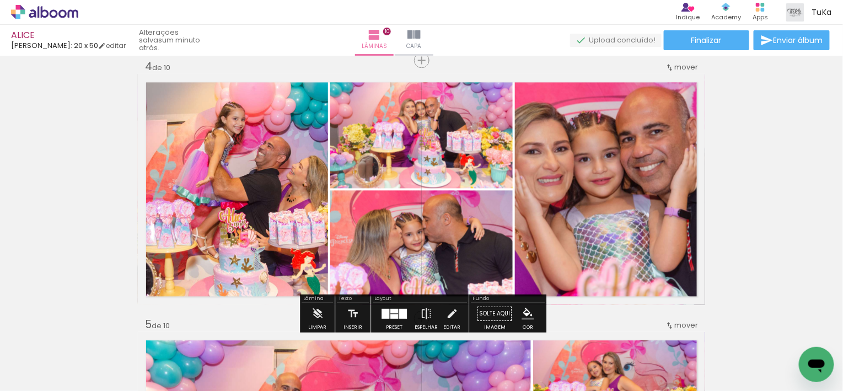
click at [390, 314] on div at bounding box center [394, 316] width 8 height 4
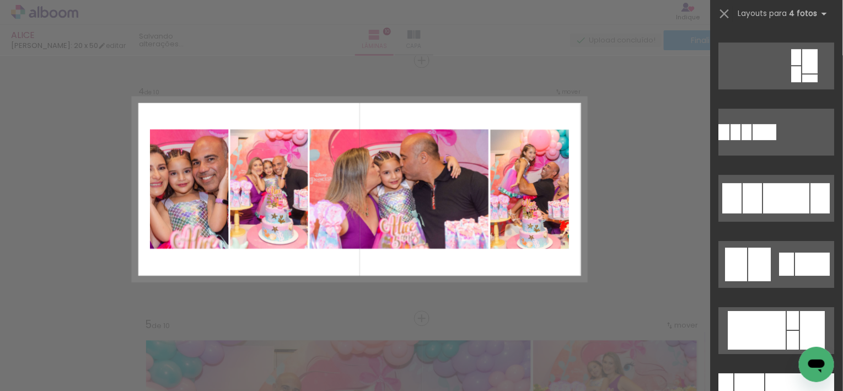
scroll to position [15201, 0]
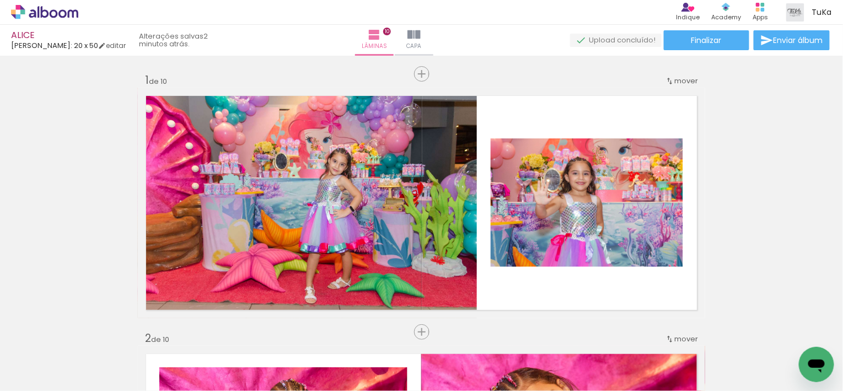
scroll to position [18452, 0]
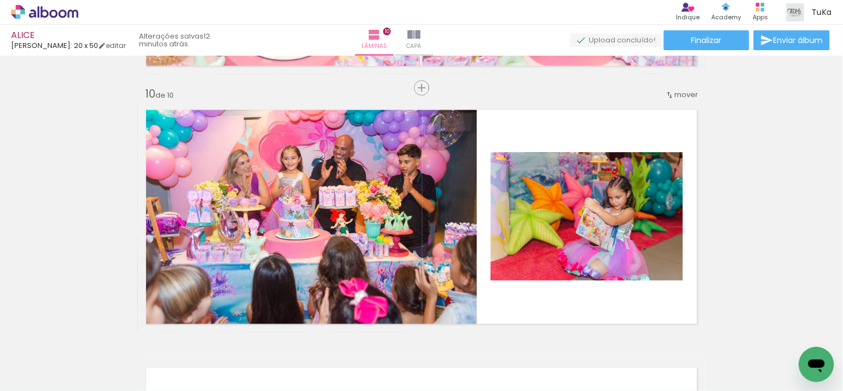
scroll to position [18452, 0]
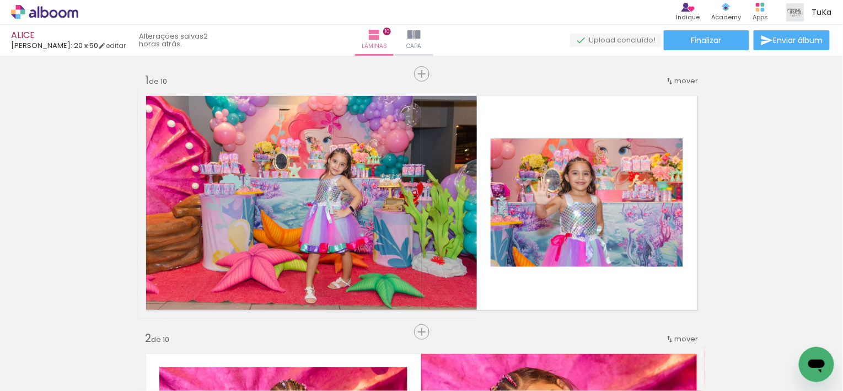
scroll to position [18452, 0]
